Goal: Information Seeking & Learning: Check status

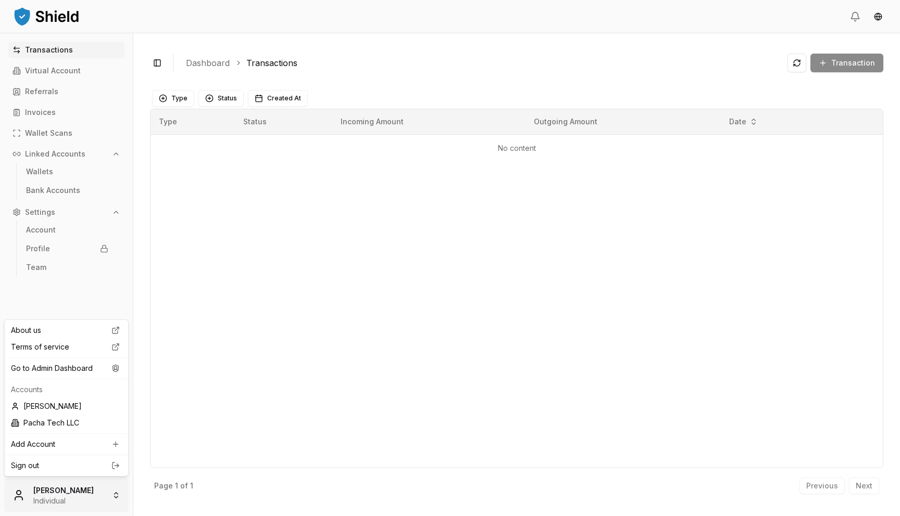
click at [96, 485] on html "Transactions Virtual Account Referrals Invoices Wallet Scans Linked Accounts Wa…" at bounding box center [450, 258] width 900 height 516
click at [103, 372] on div "Go to Admin Dashboard" at bounding box center [66, 368] width 119 height 17
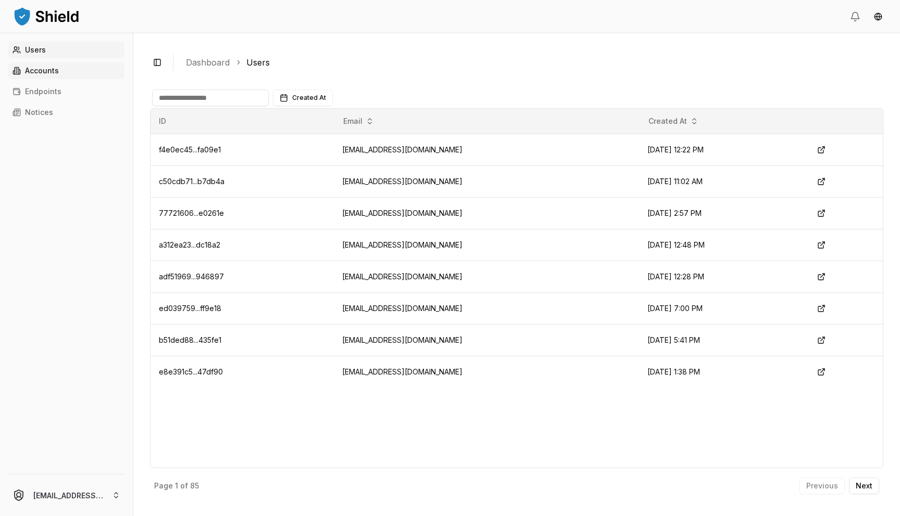
click at [77, 66] on link "Accounts" at bounding box center [66, 70] width 116 height 17
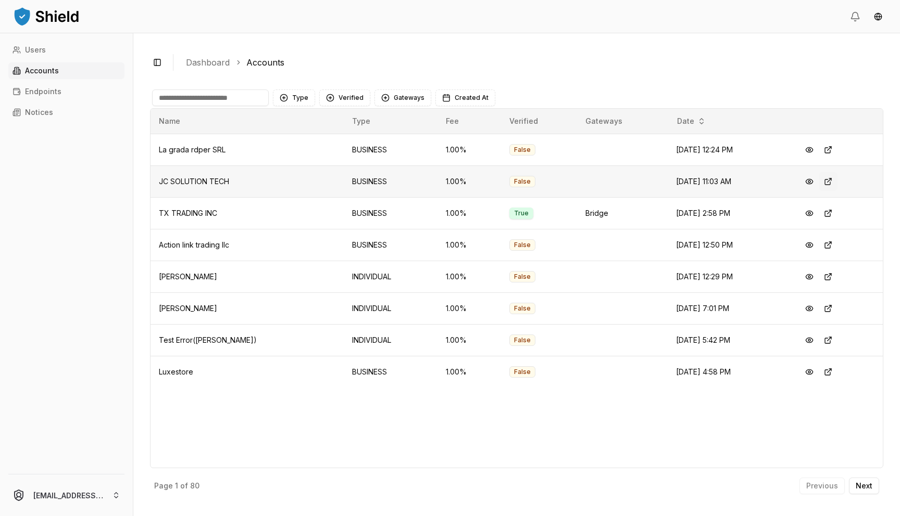
click at [827, 181] on button at bounding box center [827, 181] width 19 height 19
click at [828, 147] on button at bounding box center [827, 150] width 19 height 19
click at [828, 246] on button at bounding box center [827, 245] width 19 height 19
click at [830, 373] on button at bounding box center [827, 372] width 19 height 19
click at [355, 97] on button "Verified" at bounding box center [344, 98] width 51 height 17
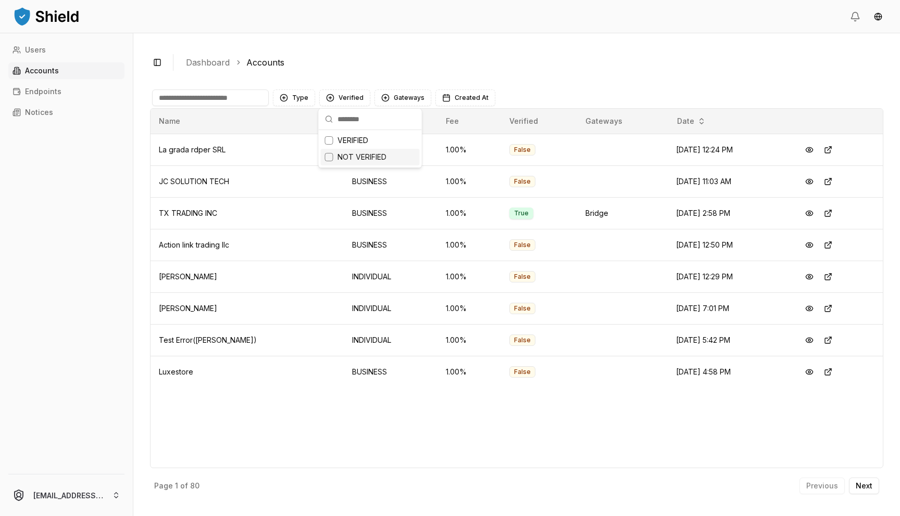
click at [346, 160] on span "NOT VERIFIED" at bounding box center [361, 157] width 49 height 10
click at [295, 98] on button "Type" at bounding box center [294, 98] width 42 height 17
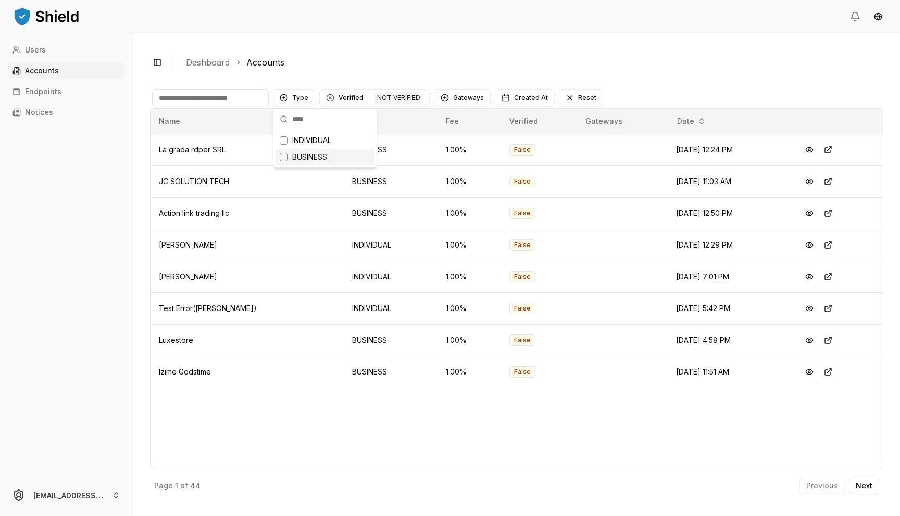
click at [285, 157] on div "Suggestions" at bounding box center [284, 157] width 8 height 8
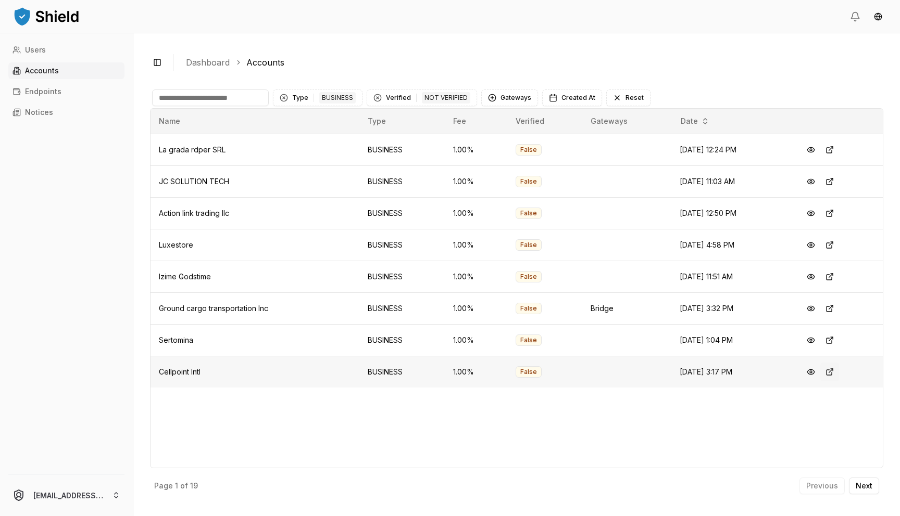
click at [832, 374] on button at bounding box center [829, 372] width 19 height 19
click at [834, 340] on button at bounding box center [829, 340] width 19 height 19
click at [837, 278] on button at bounding box center [829, 277] width 19 height 19
click at [867, 488] on p "Next" at bounding box center [863, 486] width 17 height 7
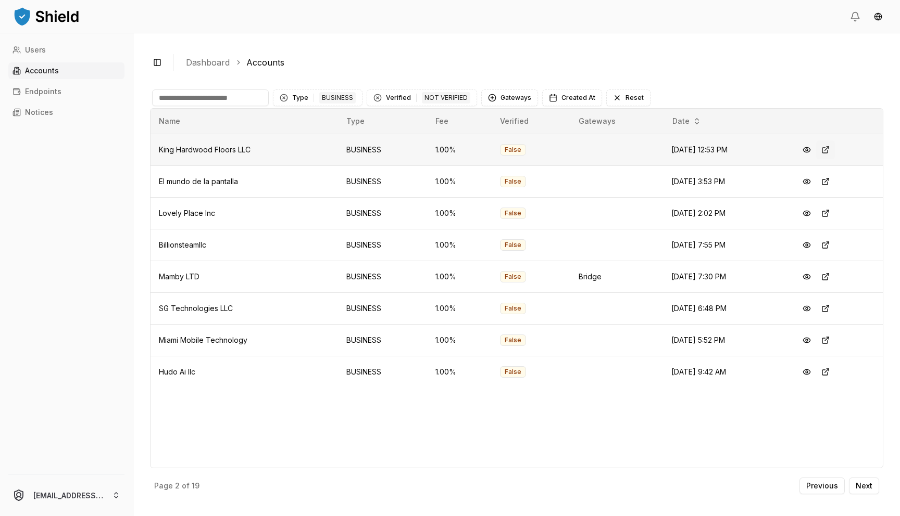
click at [830, 155] on button at bounding box center [825, 150] width 19 height 19
click at [833, 181] on button at bounding box center [825, 181] width 19 height 19
click at [866, 483] on p "Next" at bounding box center [863, 486] width 17 height 7
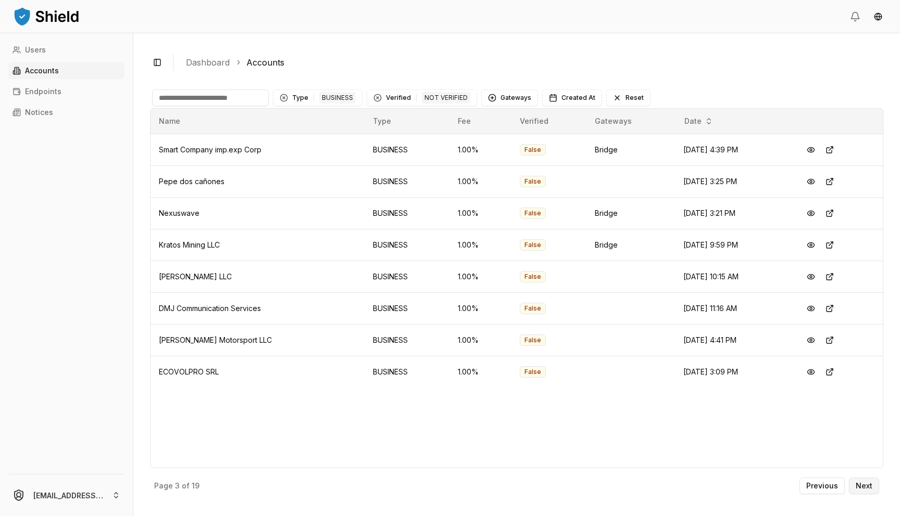
click at [862, 485] on p "Next" at bounding box center [863, 486] width 17 height 7
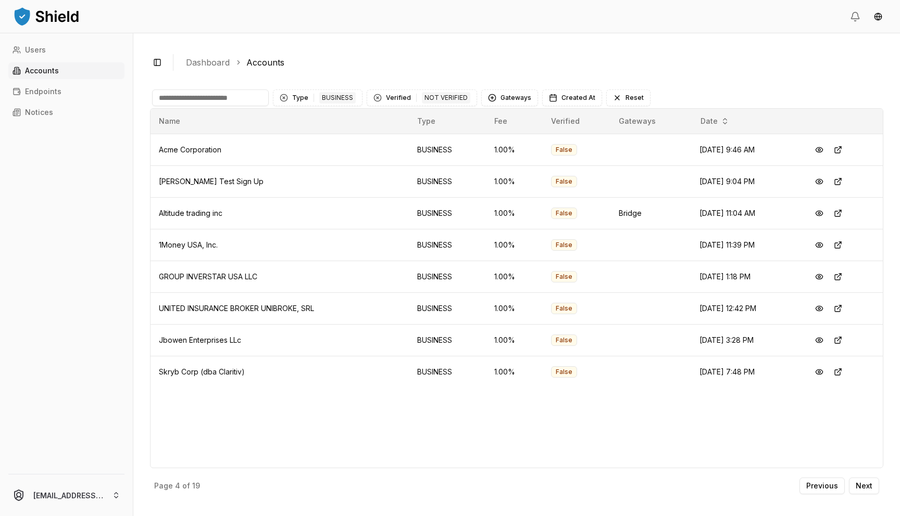
click at [224, 105] on input at bounding box center [210, 98] width 117 height 17
type input "***"
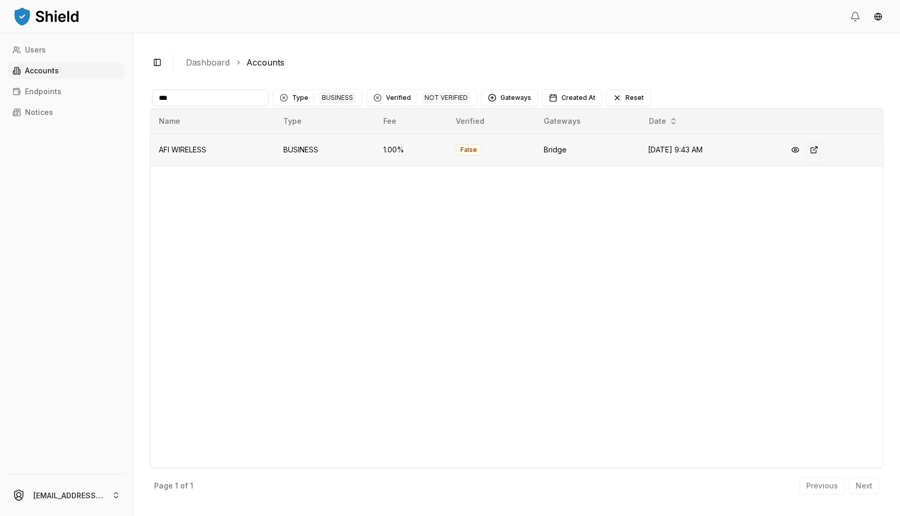
click at [819, 150] on button at bounding box center [813, 150] width 19 height 19
click at [239, 99] on input "***" at bounding box center [210, 98] width 117 height 17
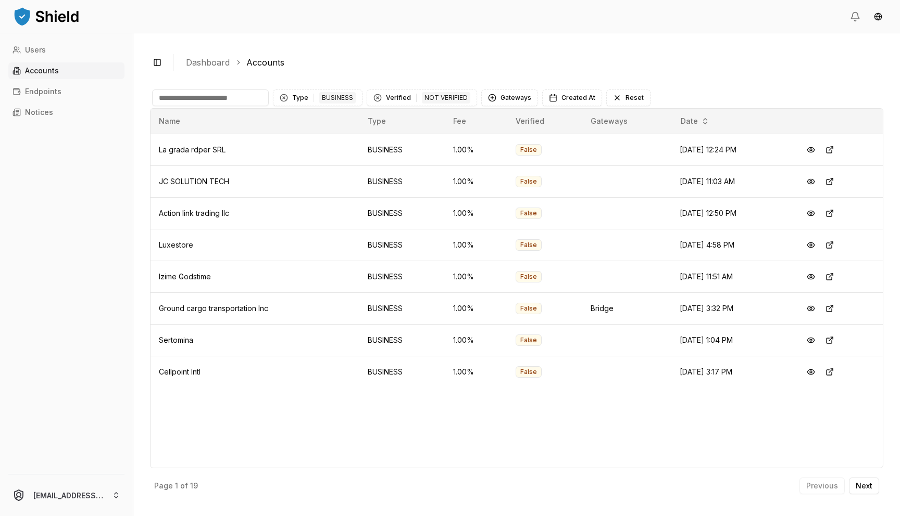
click at [855, 474] on div "Page 1 of 19 Previous Next" at bounding box center [516, 484] width 733 height 31
click at [863, 479] on button "Next" at bounding box center [864, 486] width 30 height 17
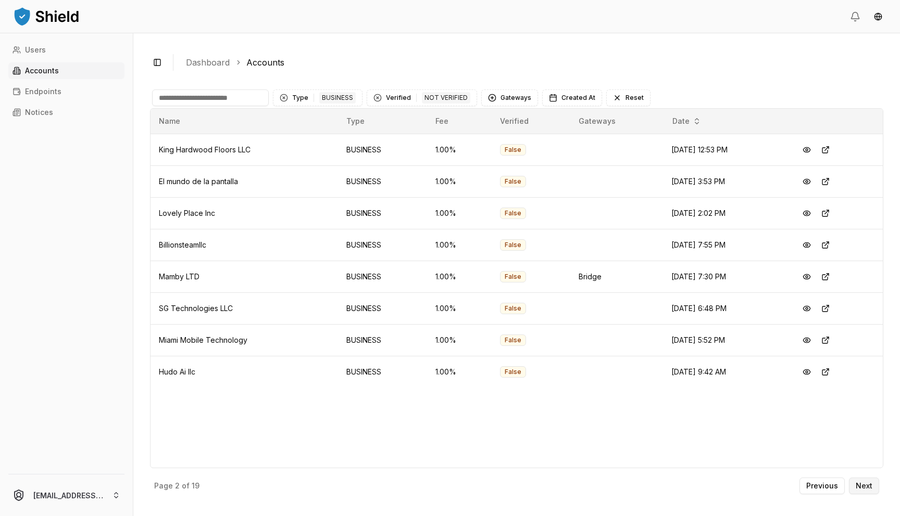
click at [870, 487] on p "Next" at bounding box center [863, 486] width 17 height 7
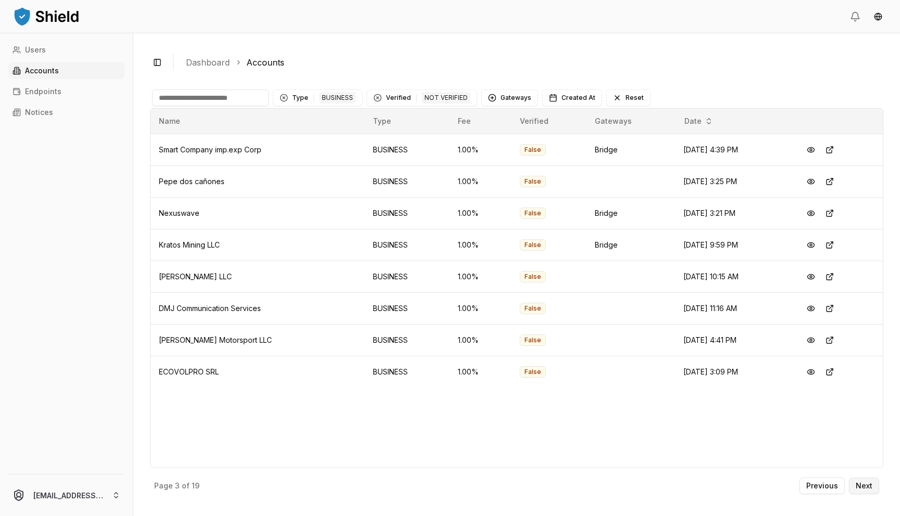
click at [870, 487] on p "Next" at bounding box center [863, 486] width 17 height 7
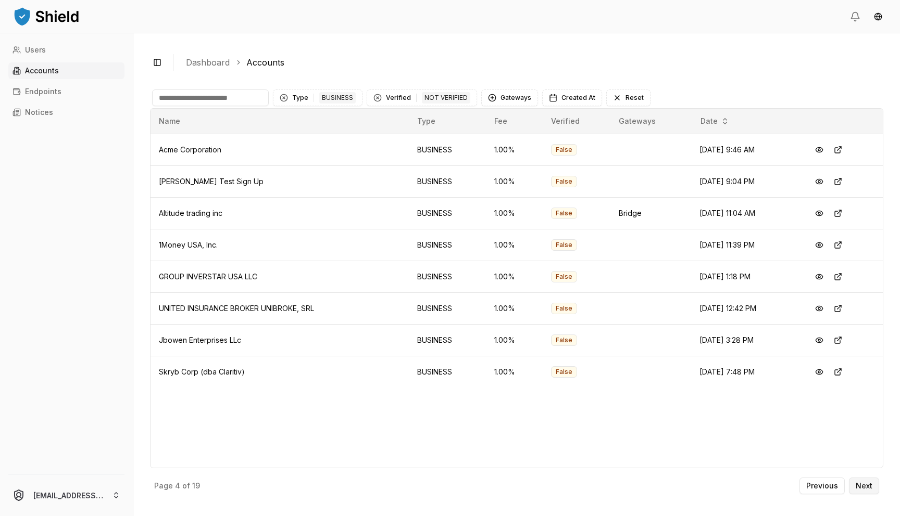
click at [870, 487] on p "Next" at bounding box center [863, 486] width 17 height 7
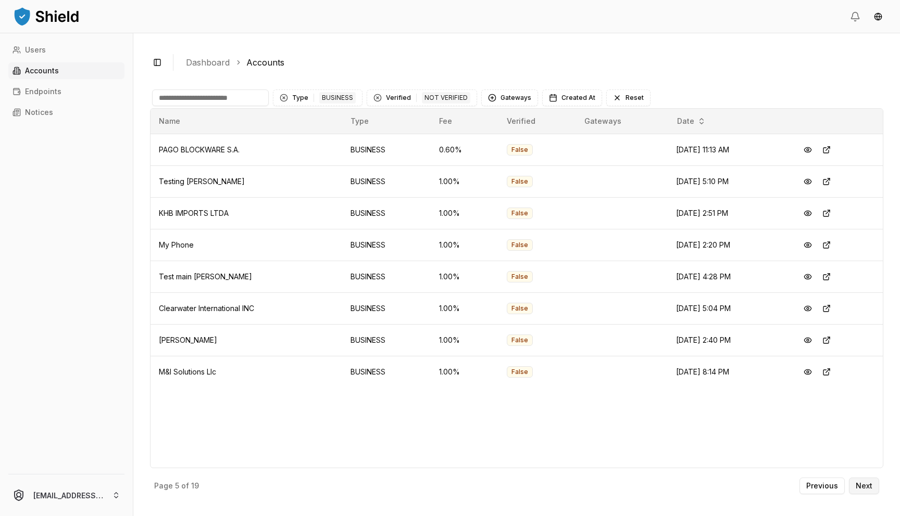
click at [869, 487] on p "Next" at bounding box center [863, 486] width 17 height 7
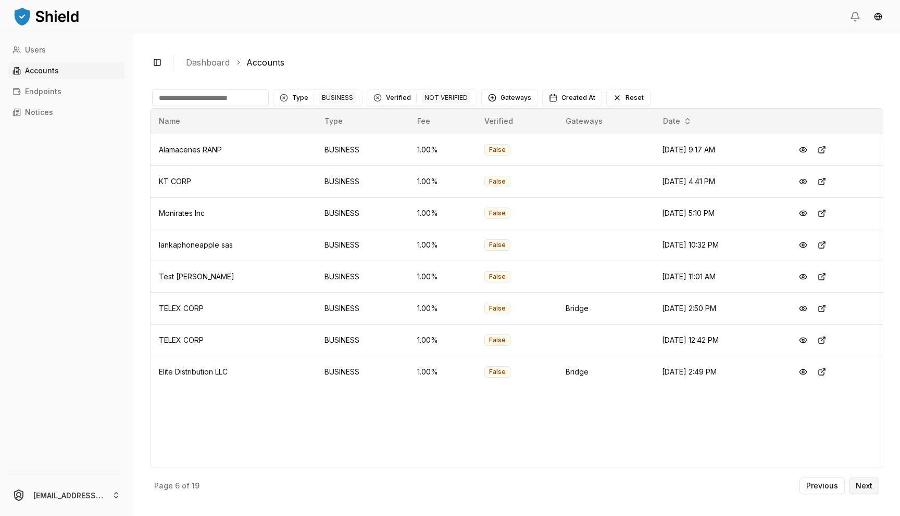
click at [869, 487] on p "Next" at bounding box center [863, 486] width 17 height 7
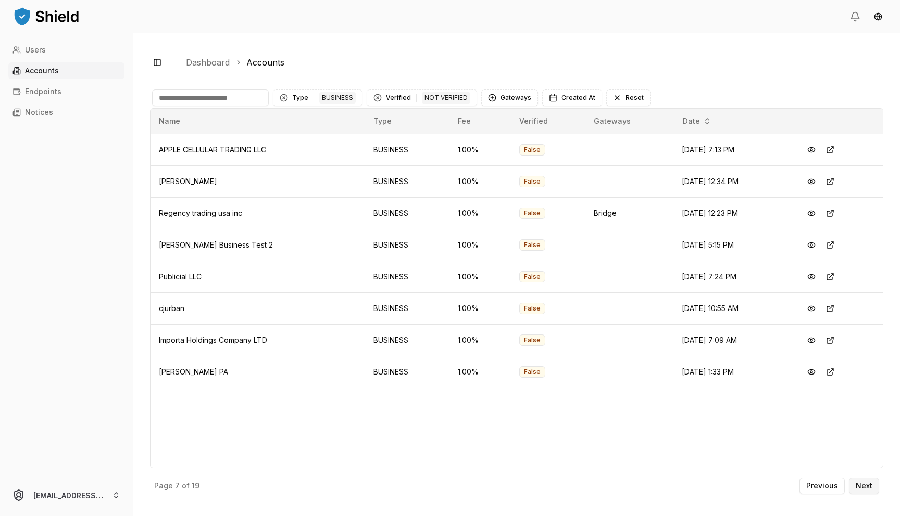
click at [869, 487] on p "Next" at bounding box center [863, 486] width 17 height 7
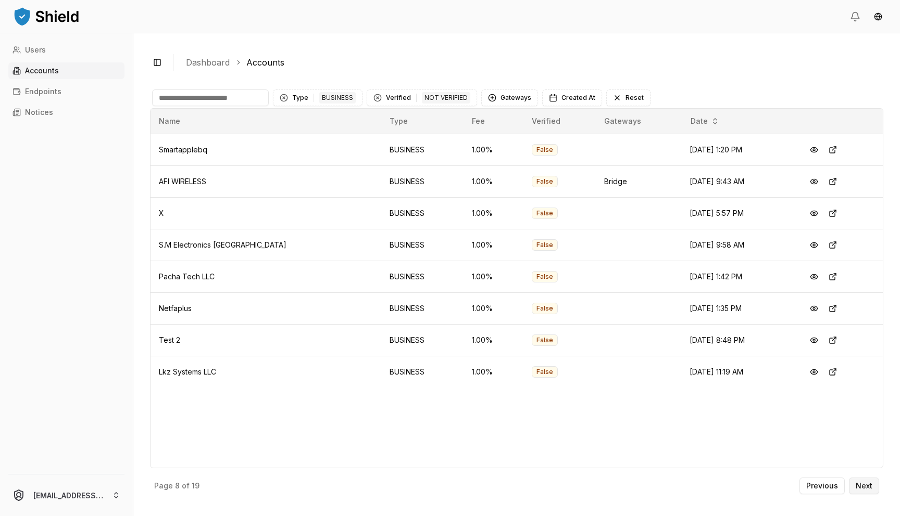
click at [867, 487] on p "Next" at bounding box center [863, 486] width 17 height 7
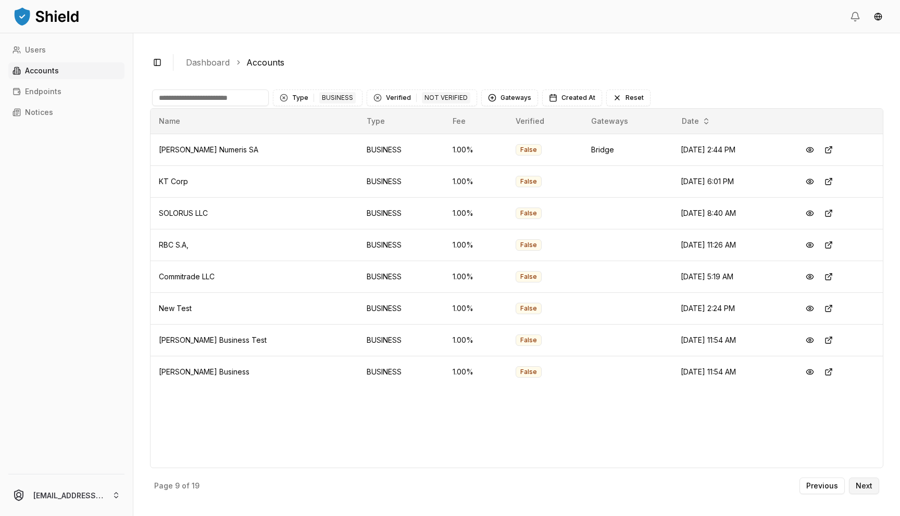
click at [866, 487] on p "Next" at bounding box center [863, 486] width 17 height 7
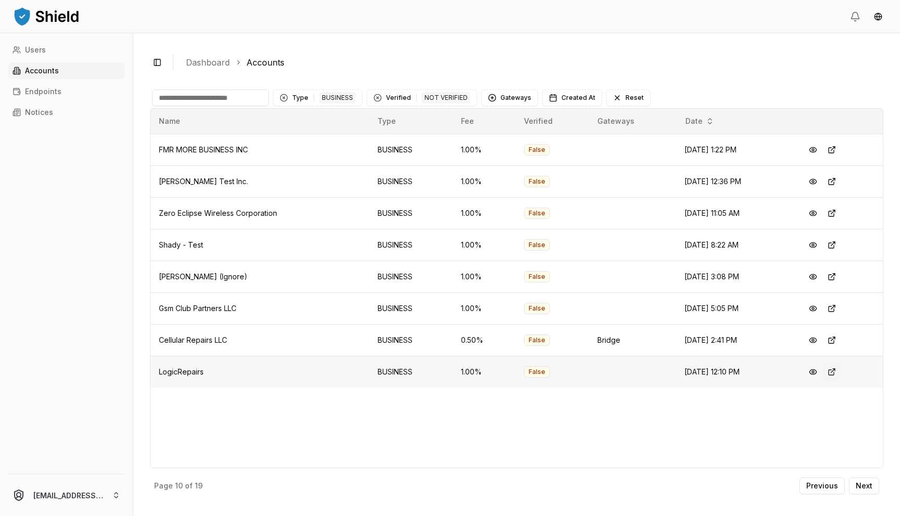
click at [833, 373] on button at bounding box center [831, 372] width 19 height 19
click at [834, 342] on button at bounding box center [831, 340] width 19 height 19
click at [833, 309] on button at bounding box center [831, 308] width 19 height 19
click at [832, 212] on button at bounding box center [831, 213] width 19 height 19
click at [831, 149] on button at bounding box center [831, 150] width 19 height 19
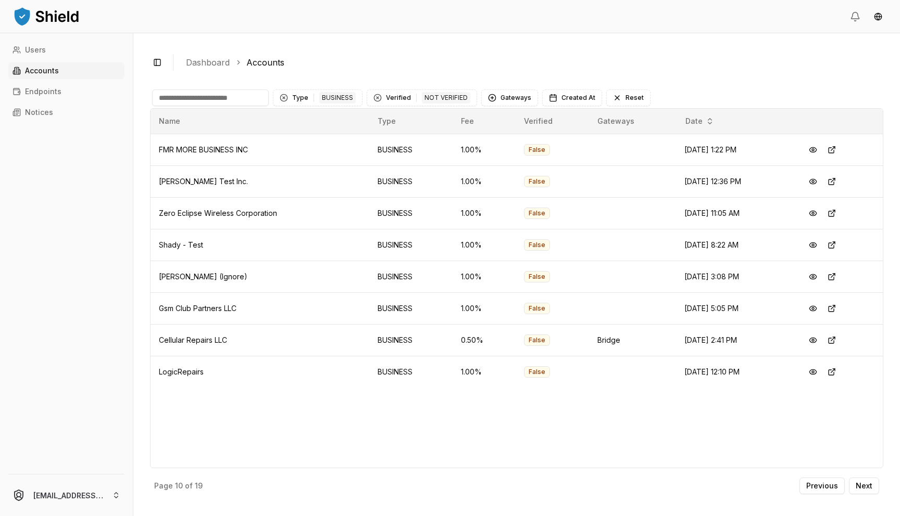
click at [872, 477] on div "Page 10 of 19 Previous Next" at bounding box center [516, 484] width 733 height 31
click at [864, 488] on p "Next" at bounding box center [863, 486] width 17 height 7
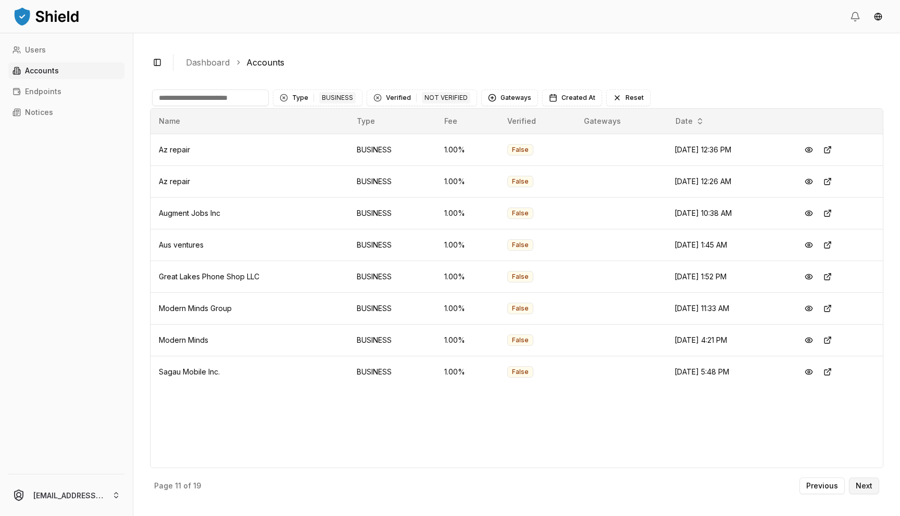
click at [856, 483] on p "Next" at bounding box center [863, 486] width 17 height 7
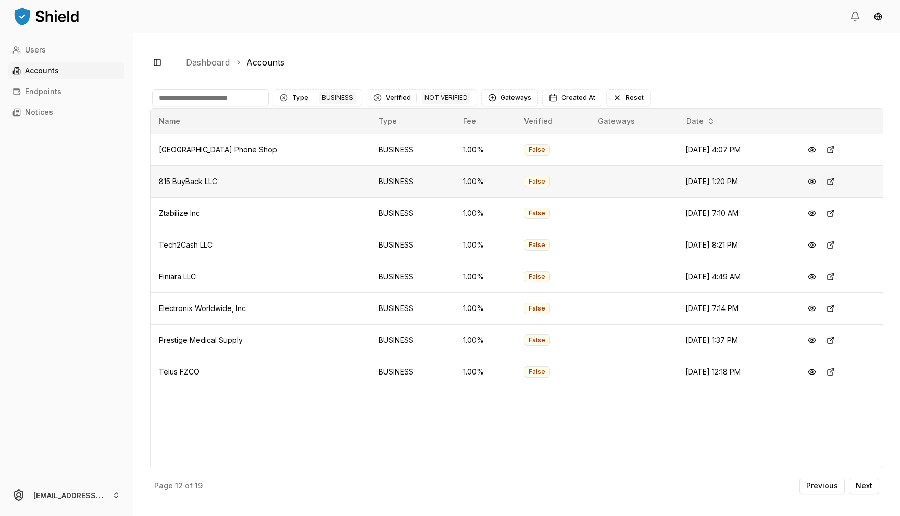
click at [826, 181] on button at bounding box center [830, 181] width 19 height 19
click at [830, 149] on button at bounding box center [830, 150] width 19 height 19
click at [830, 245] on button at bounding box center [830, 245] width 19 height 19
click at [826, 343] on button at bounding box center [830, 340] width 19 height 19
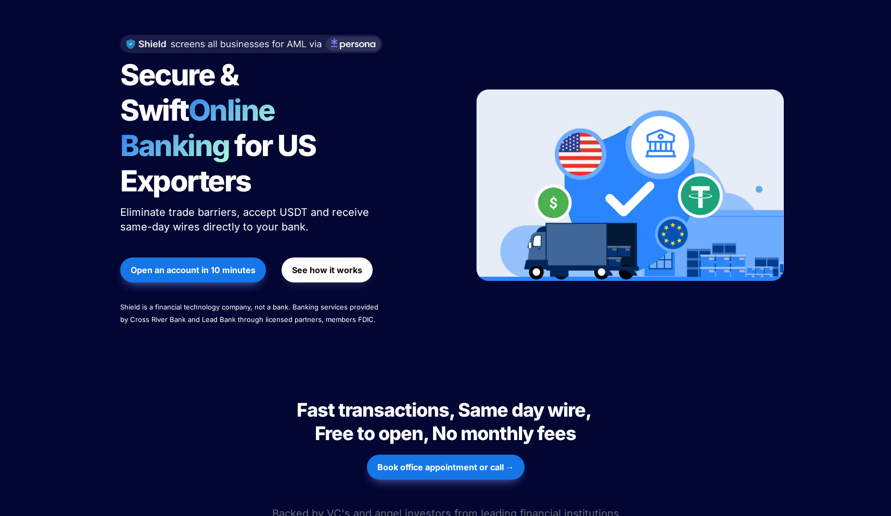
scroll to position [90, 0]
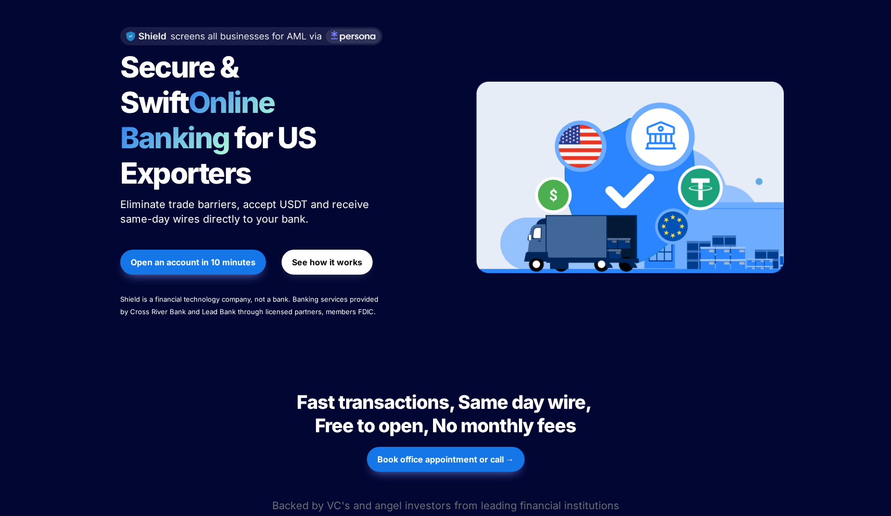
click at [457, 454] on strong "Book office appointment or call →" at bounding box center [445, 459] width 137 height 10
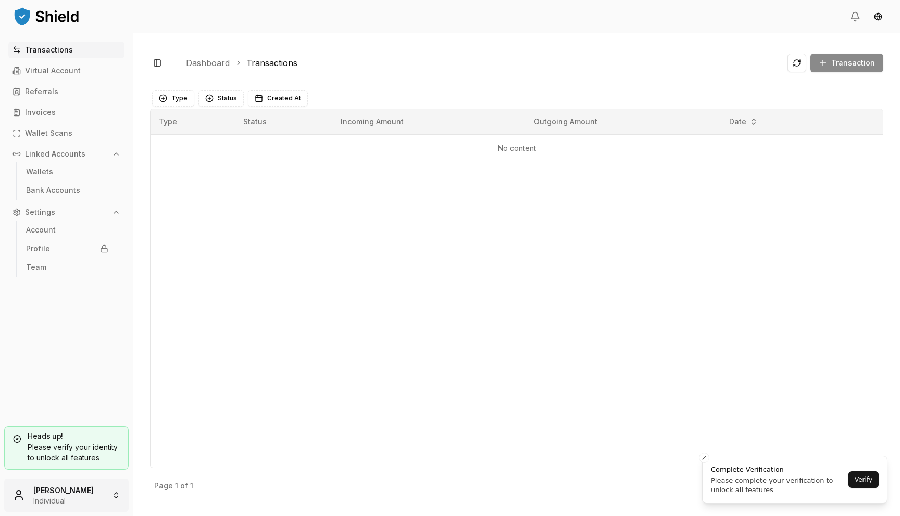
click at [104, 484] on html "Transactions Virtual Account Referrals Invoices Wallet Scans Linked Accounts Wa…" at bounding box center [450, 258] width 900 height 516
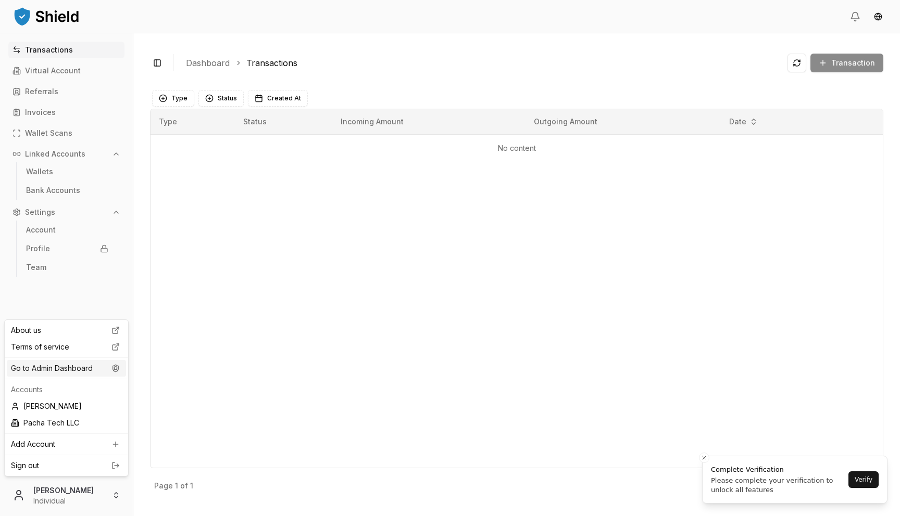
click at [109, 371] on icon at bounding box center [115, 368] width 12 height 8
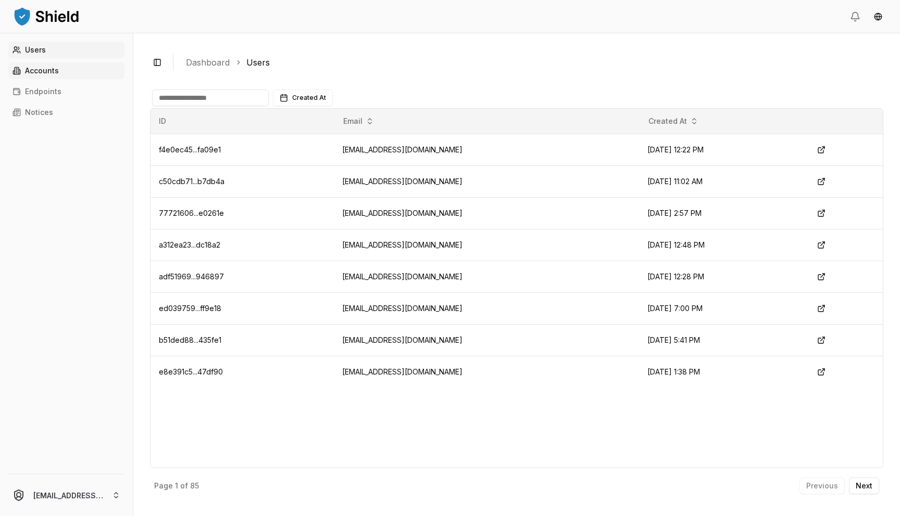
click at [84, 66] on link "Accounts" at bounding box center [66, 70] width 116 height 17
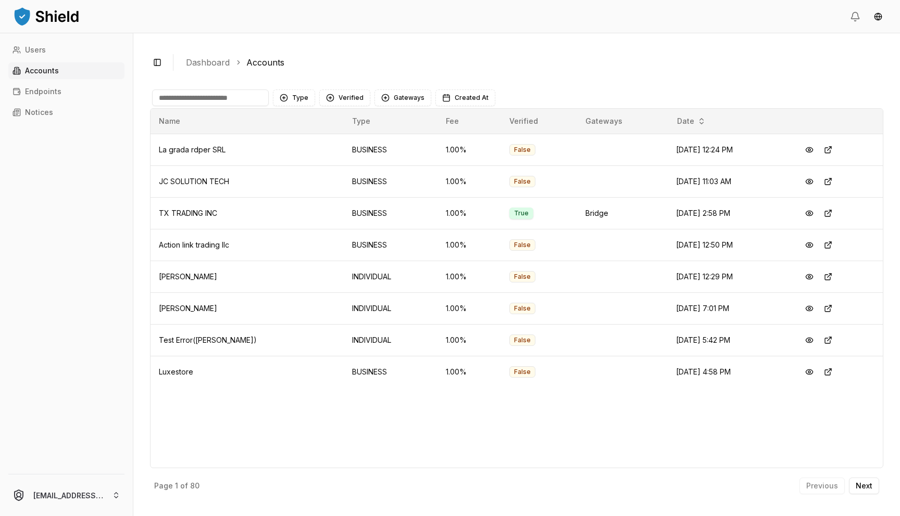
click at [223, 103] on input at bounding box center [210, 98] width 117 height 17
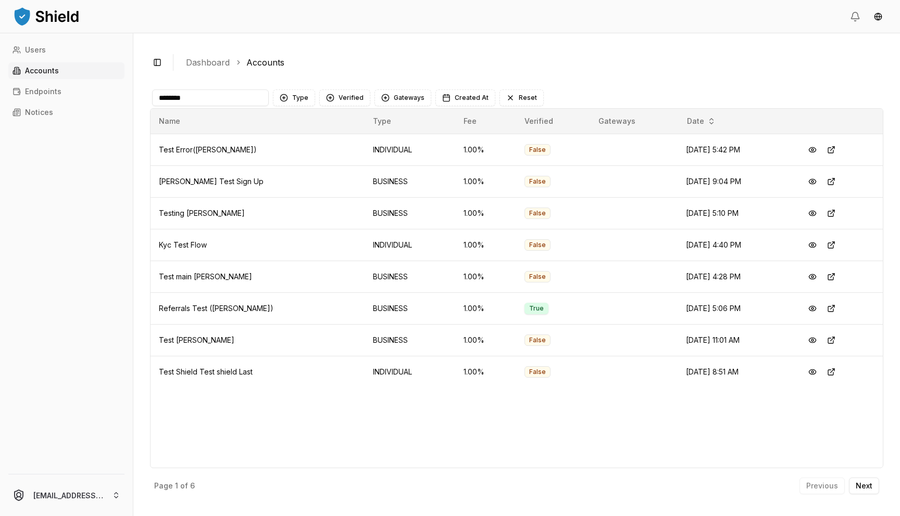
type input "********"
click at [227, 105] on input "********" at bounding box center [210, 98] width 117 height 17
click at [223, 307] on span "Referrals Test (Brandon)" at bounding box center [216, 308] width 115 height 9
click at [809, 316] on button at bounding box center [812, 308] width 19 height 19
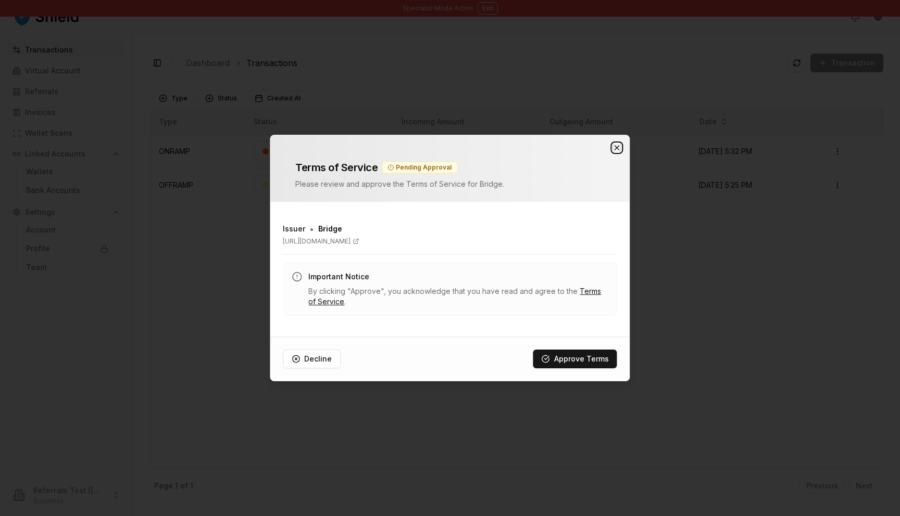
click at [617, 147] on icon "button" at bounding box center [617, 148] width 8 height 8
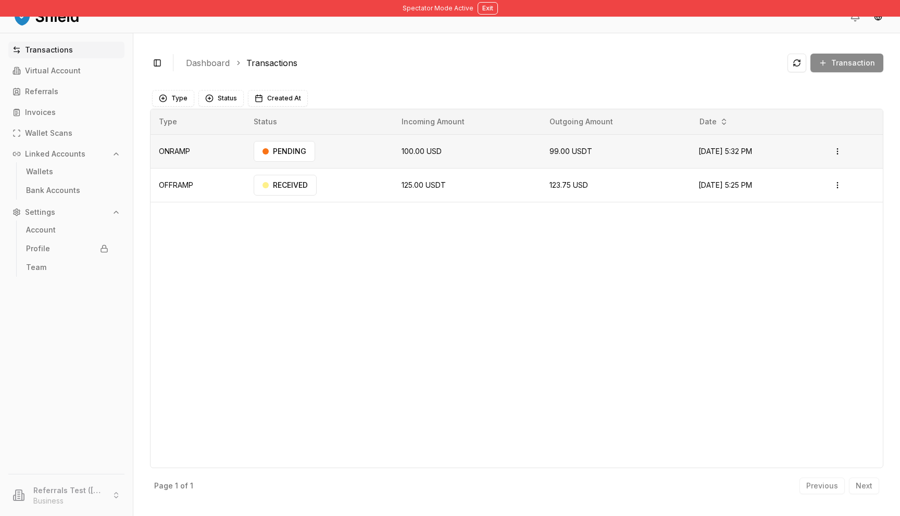
click at [690, 155] on td "Jul 1, 2025, 5:32 PM" at bounding box center [755, 151] width 131 height 34
click at [292, 145] on div "PENDING" at bounding box center [284, 151] width 61 height 21
click at [292, 221] on div "Type Status Incoming Amount Outgoing Amount Date ONRAMP PENDING 100.00 USD 99.0…" at bounding box center [516, 289] width 733 height 360
click at [292, 186] on div "RECEIVED" at bounding box center [285, 185] width 63 height 21
click at [35, 89] on p "Referrals" at bounding box center [41, 91] width 33 height 7
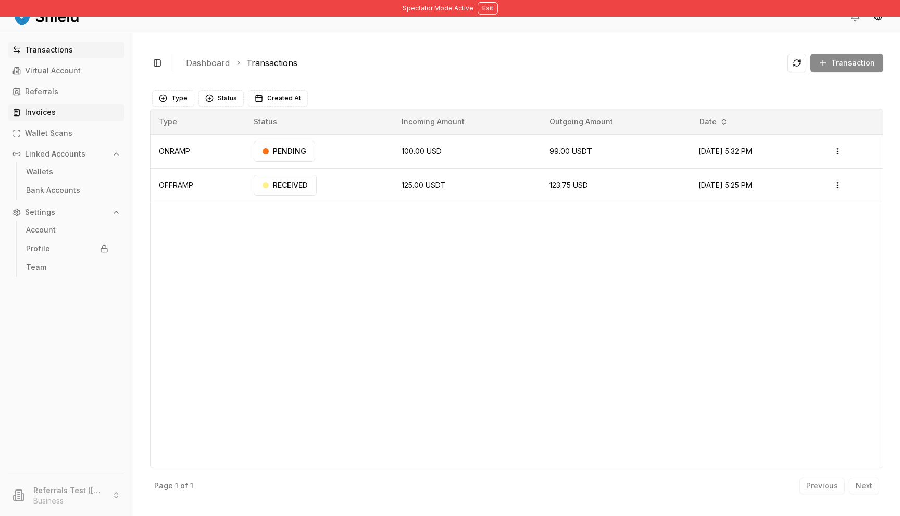
click at [39, 105] on link "Invoices" at bounding box center [66, 112] width 116 height 17
click at [40, 135] on p "Wallet Scans" at bounding box center [48, 133] width 47 height 7
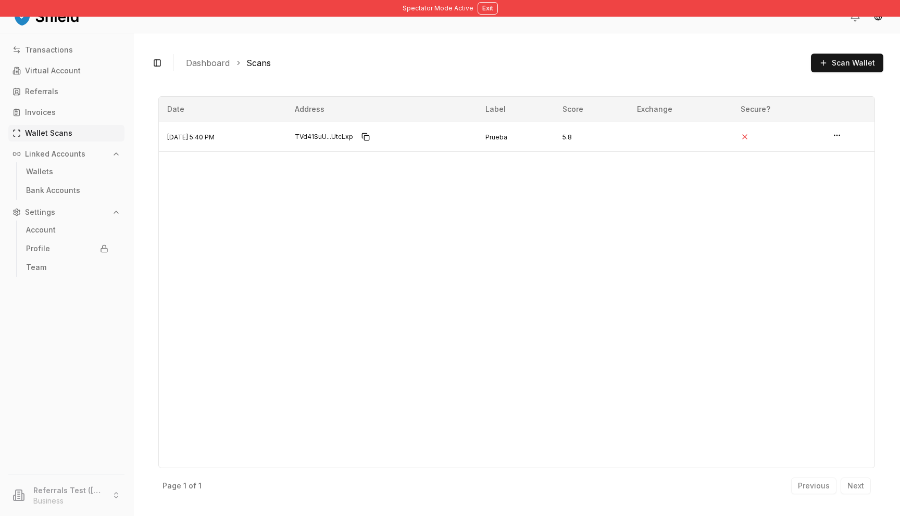
click at [49, 149] on button "Linked Accounts" at bounding box center [66, 154] width 116 height 17
click at [49, 148] on button "Linked Accounts" at bounding box center [66, 154] width 116 height 17
click at [46, 133] on p "Wallet Scans" at bounding box center [48, 133] width 47 height 7
click at [55, 152] on p "Linked Accounts" at bounding box center [55, 153] width 60 height 7
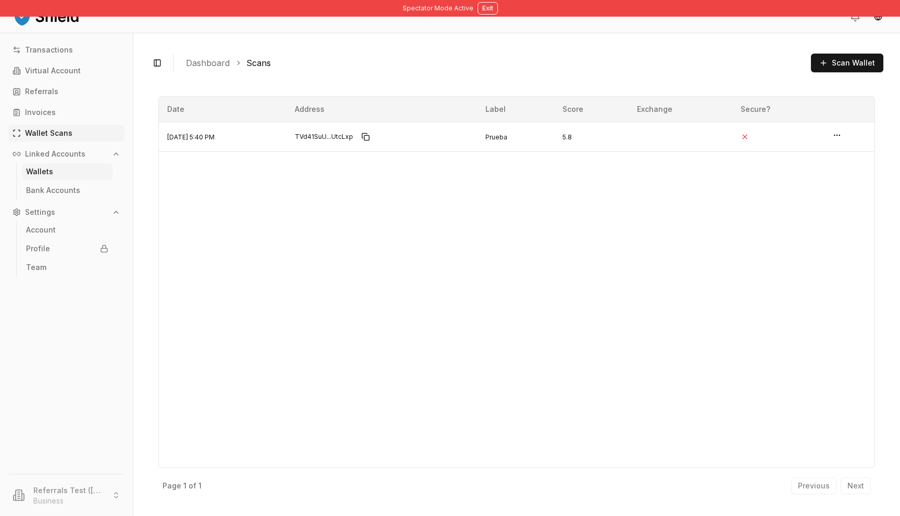
click at [44, 169] on p "Wallets" at bounding box center [39, 171] width 27 height 7
click at [48, 194] on p "Bank Accounts" at bounding box center [53, 190] width 54 height 7
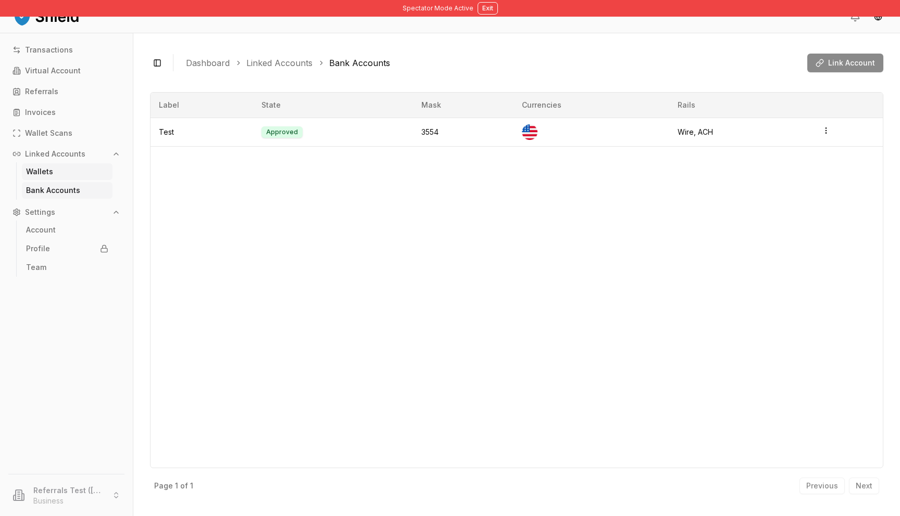
click at [33, 177] on link "Wallets" at bounding box center [67, 171] width 91 height 17
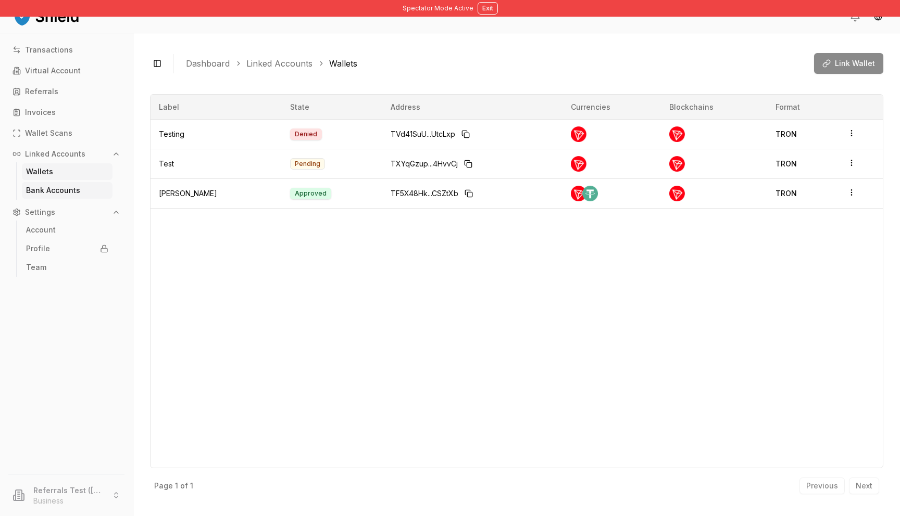
click at [84, 191] on link "Bank Accounts" at bounding box center [67, 190] width 91 height 17
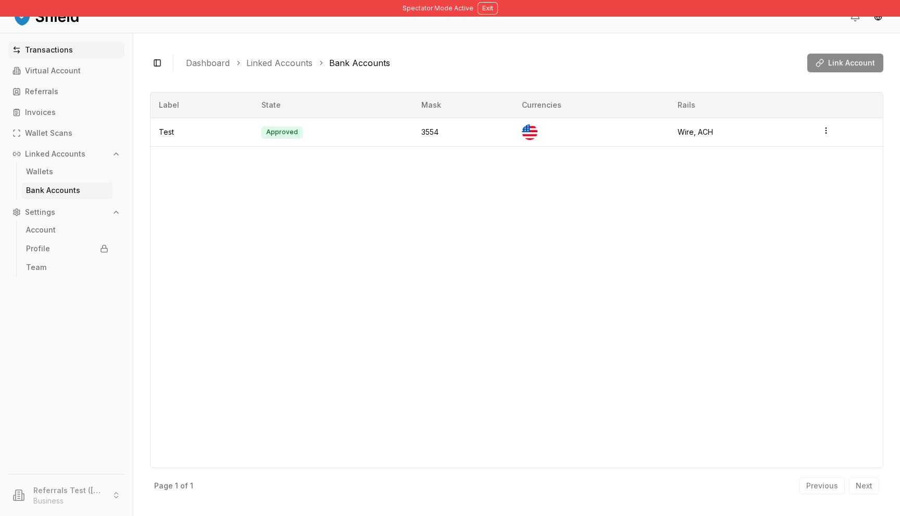
click at [69, 53] on p "Transactions" at bounding box center [49, 49] width 48 height 7
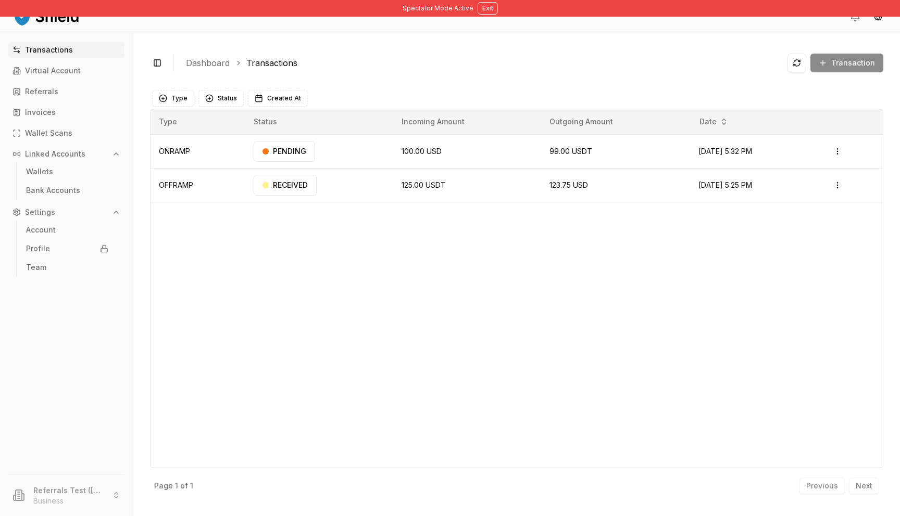
click at [105, 50] on link "Transactions" at bounding box center [66, 50] width 116 height 17
click at [92, 67] on link "Virtual Account" at bounding box center [66, 70] width 116 height 17
click at [72, 98] on link "Referrals" at bounding box center [66, 91] width 116 height 17
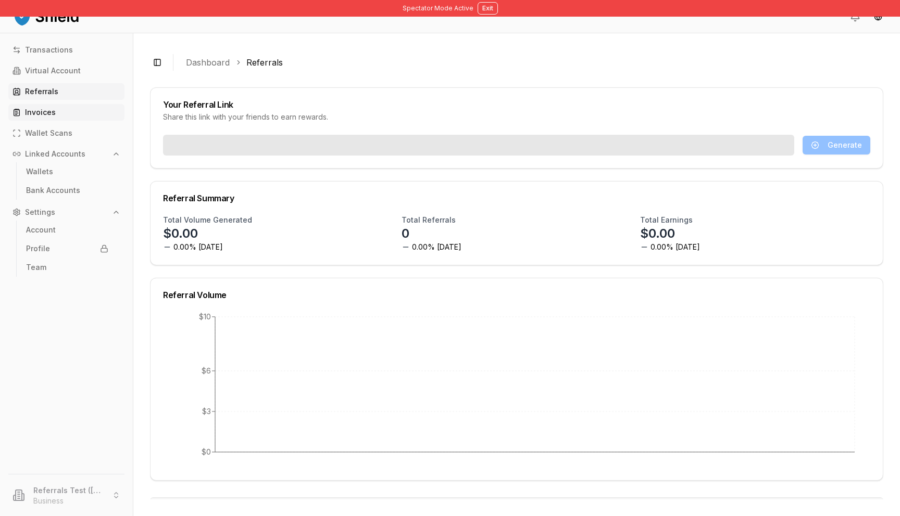
click at [66, 108] on link "Invoices" at bounding box center [66, 112] width 116 height 17
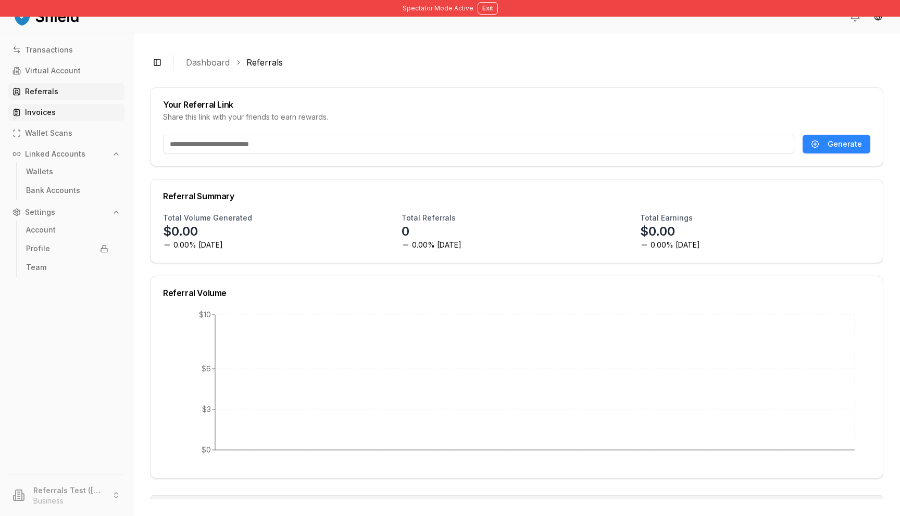
click at [66, 108] on link "Invoices" at bounding box center [66, 112] width 116 height 17
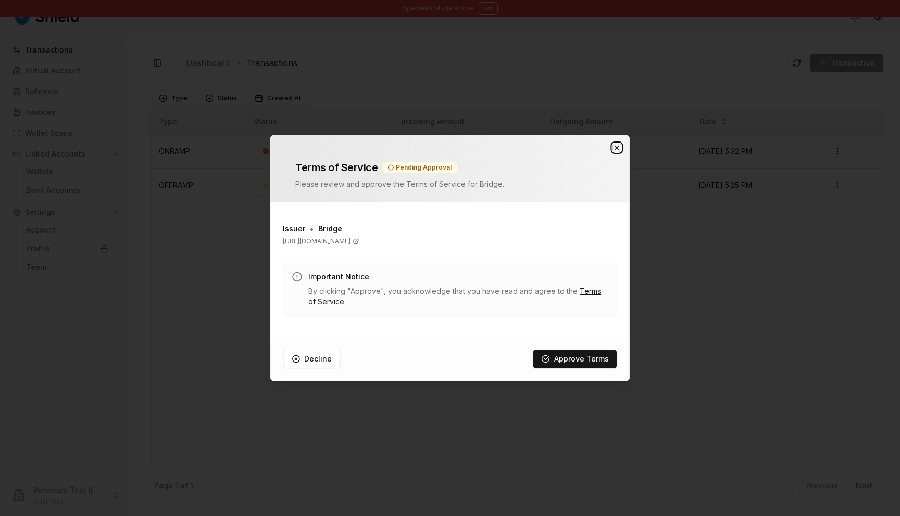
click at [615, 144] on icon "button" at bounding box center [617, 148] width 8 height 8
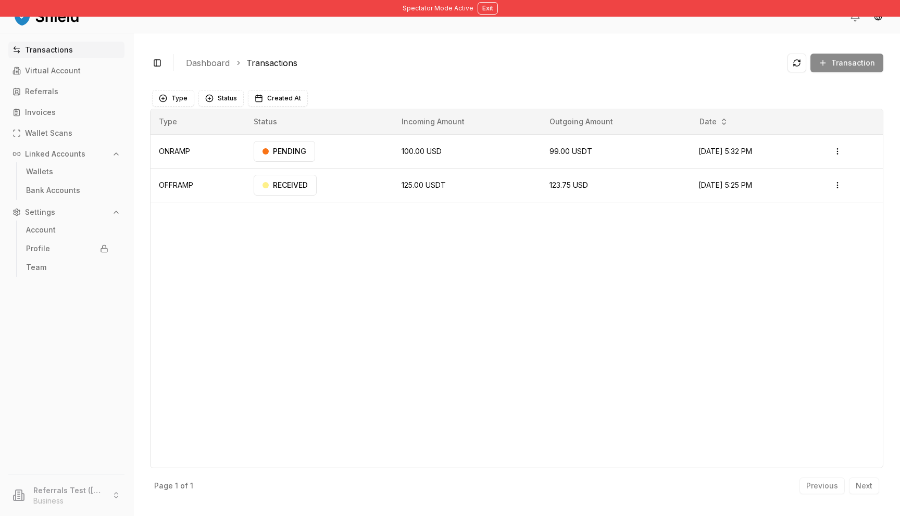
click at [58, 20] on img at bounding box center [46, 16] width 68 height 21
click at [18, 20] on img at bounding box center [46, 16] width 68 height 21
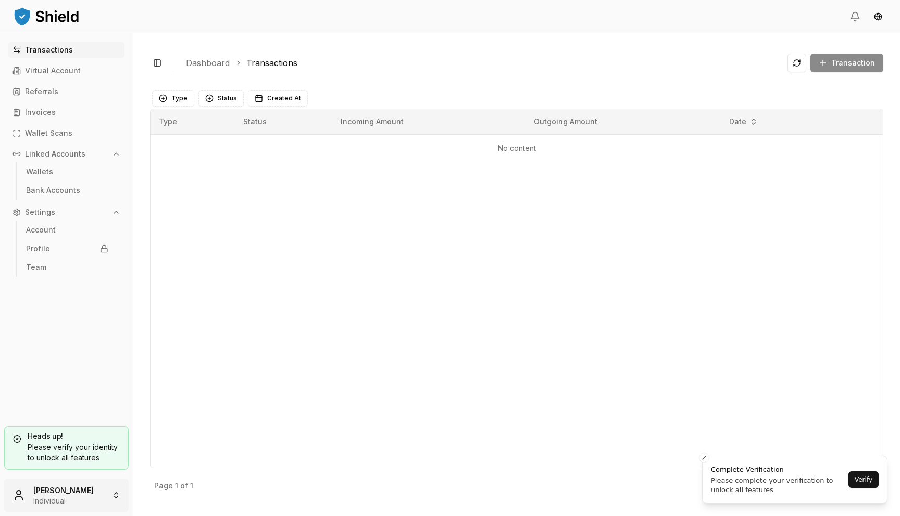
click at [34, 501] on html "Transactions Virtual Account Referrals Invoices Wallet Scans Linked Accounts Wa…" at bounding box center [450, 258] width 900 height 516
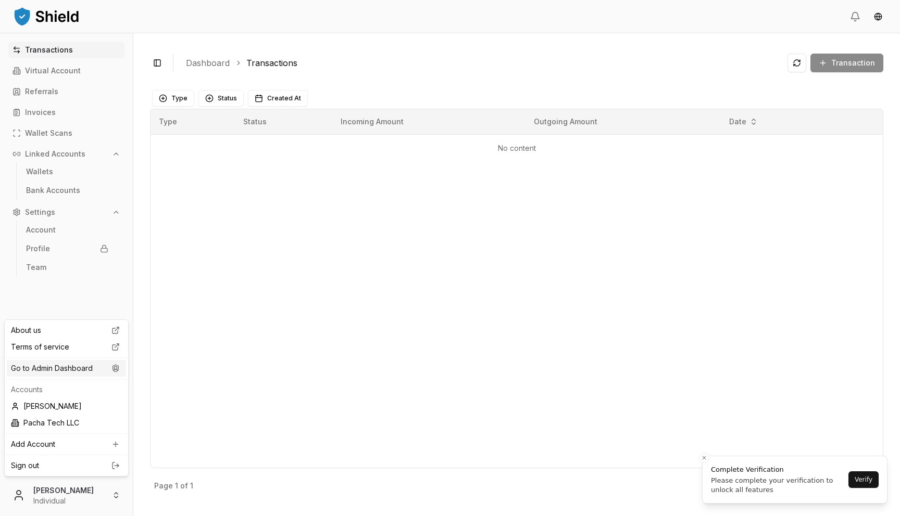
click at [82, 370] on div "Go to Admin Dashboard" at bounding box center [66, 368] width 119 height 17
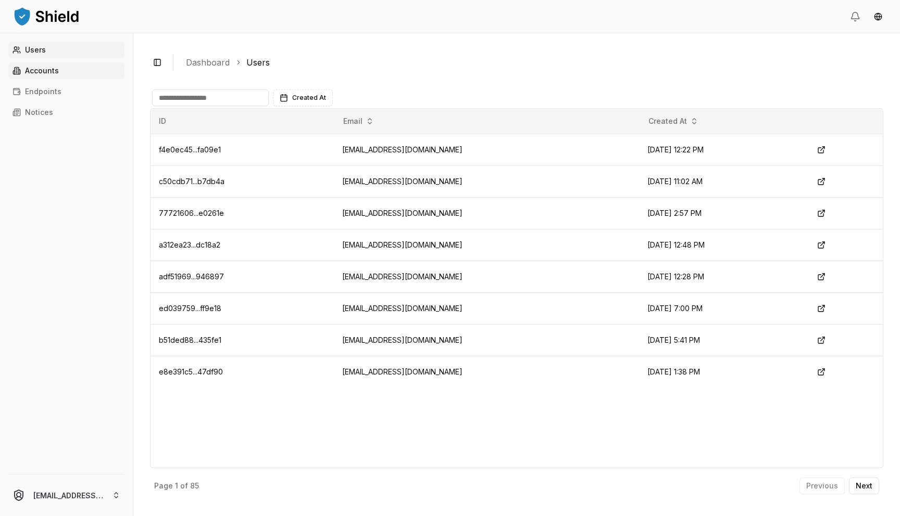
click at [33, 75] on link "Accounts" at bounding box center [66, 70] width 116 height 17
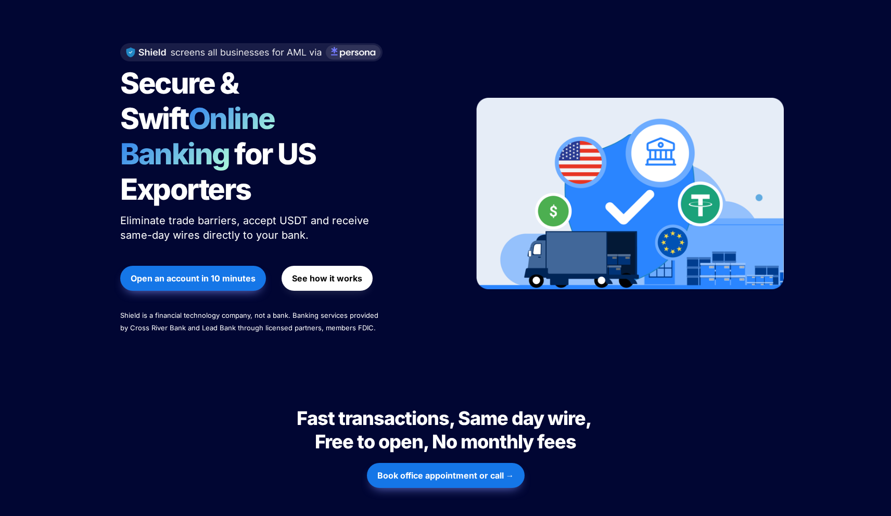
scroll to position [85, 0]
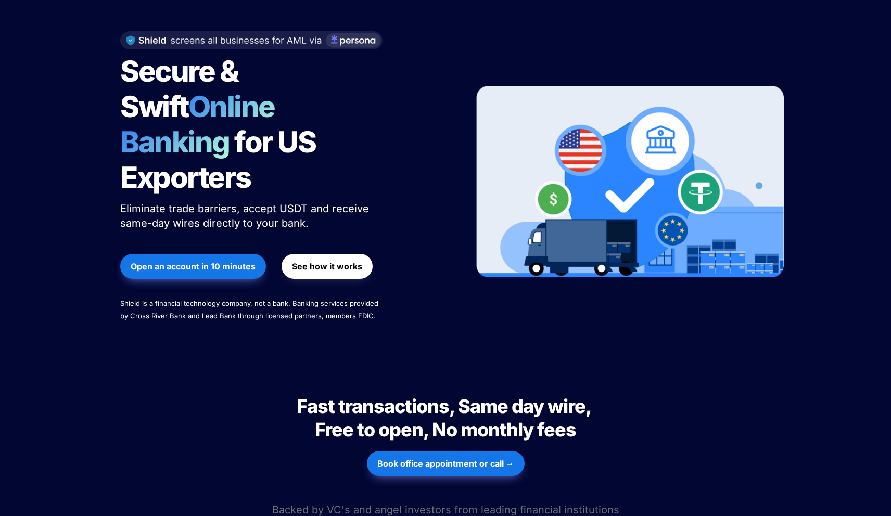
click at [425, 451] on button "Book office appointment or call →" at bounding box center [446, 463] width 158 height 25
